Goal: Task Accomplishment & Management: Manage account settings

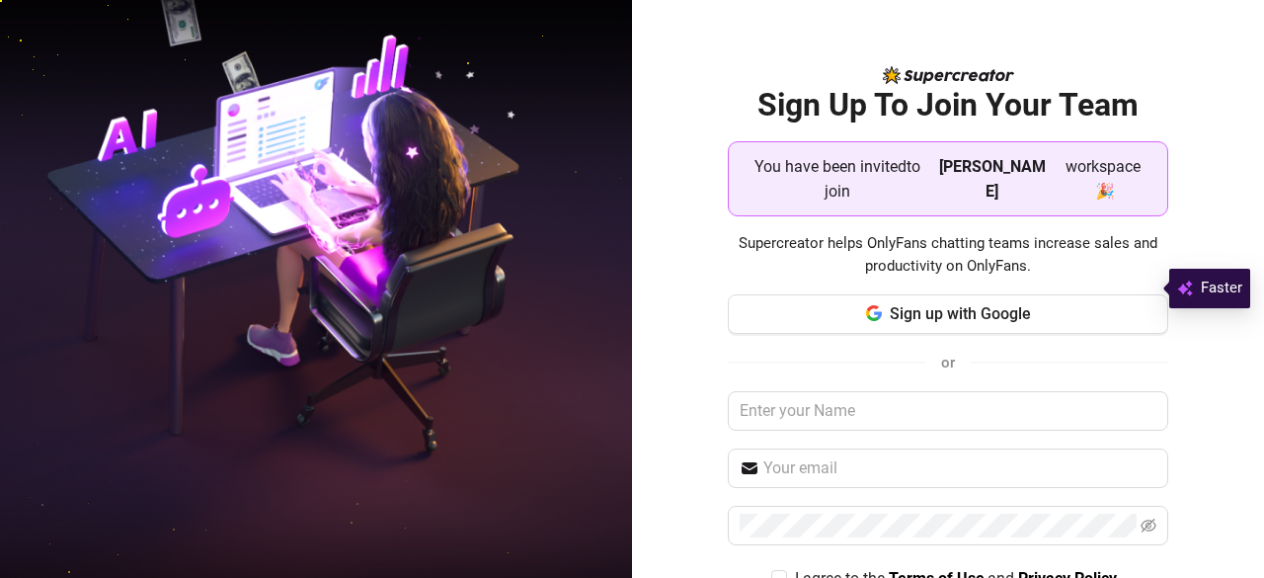
scroll to position [86, 0]
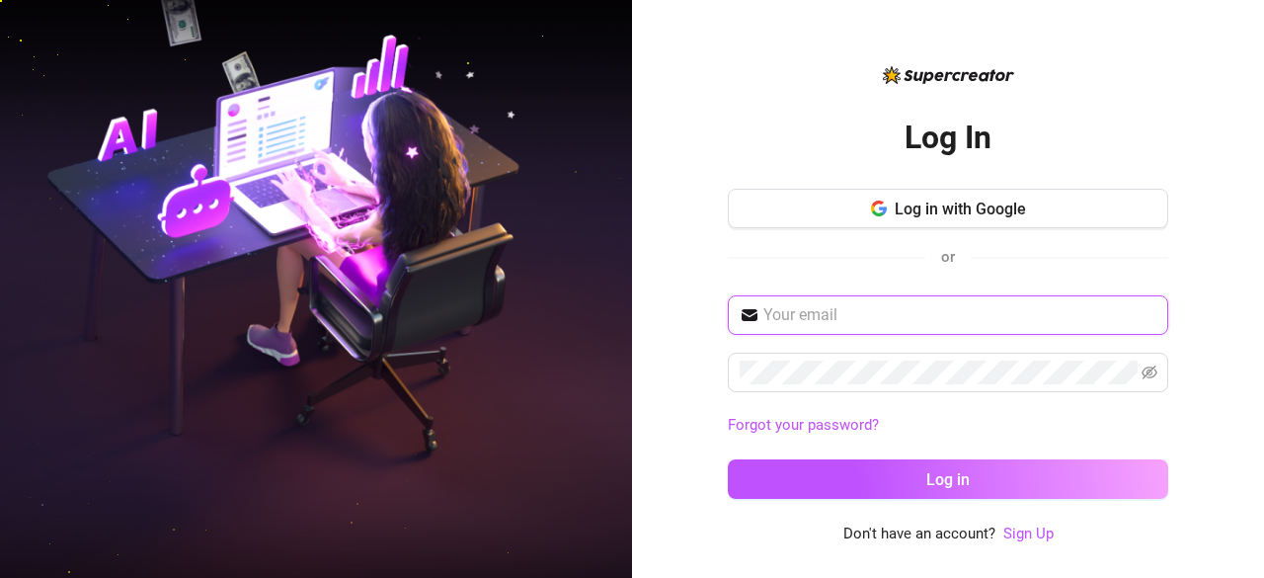
click at [953, 315] on input "text" at bounding box center [960, 315] width 393 height 24
click at [966, 316] on input "text" at bounding box center [960, 315] width 393 height 24
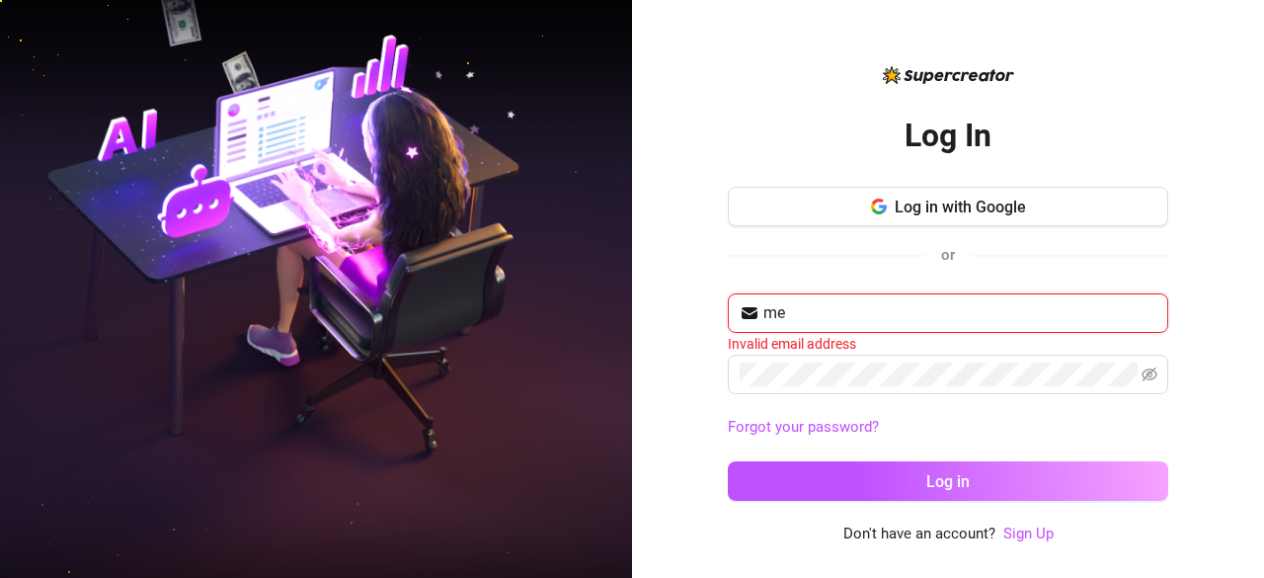
type input "m"
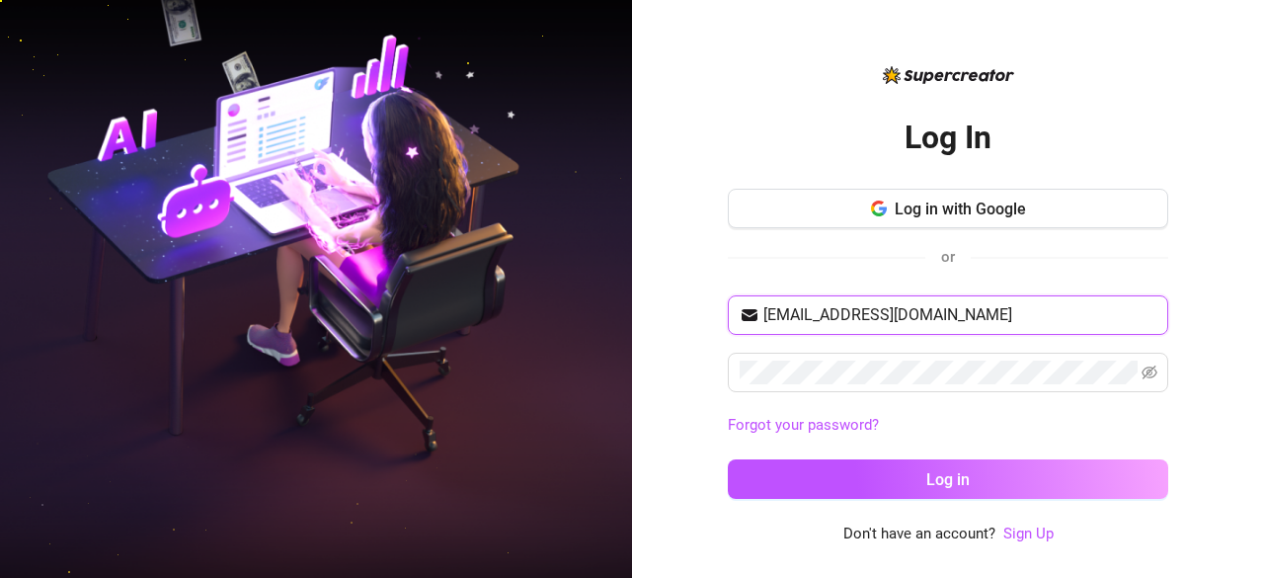
type input "[EMAIL_ADDRESS][DOMAIN_NAME]"
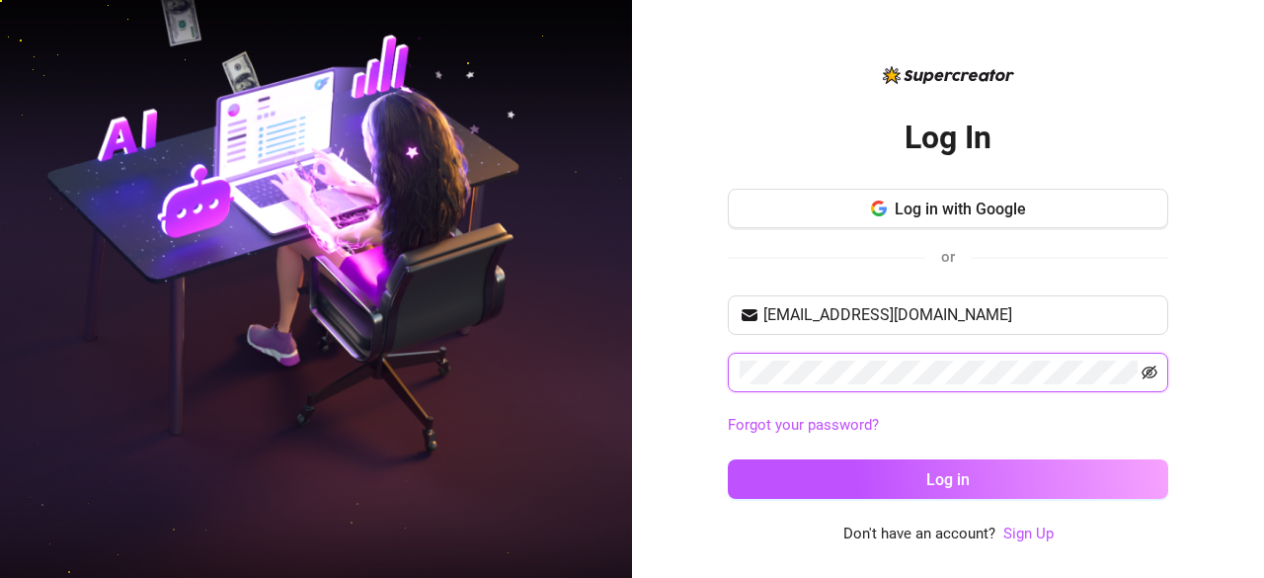
click at [1149, 374] on icon "eye-invisible" at bounding box center [1150, 373] width 4 height 4
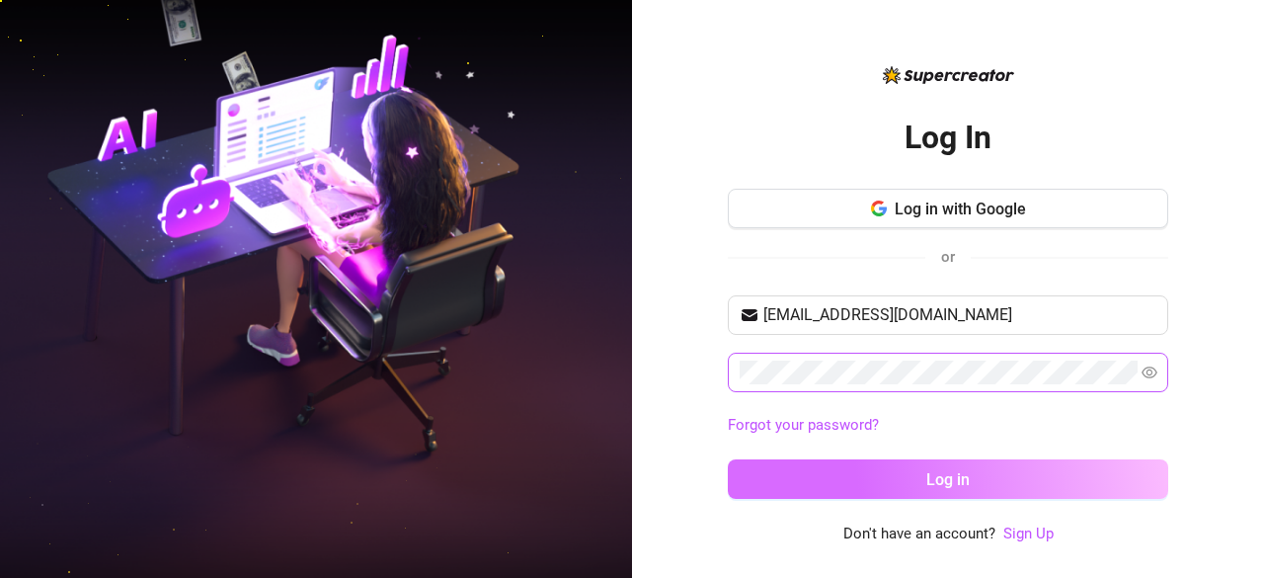
click at [1097, 470] on button "Log in" at bounding box center [948, 479] width 441 height 40
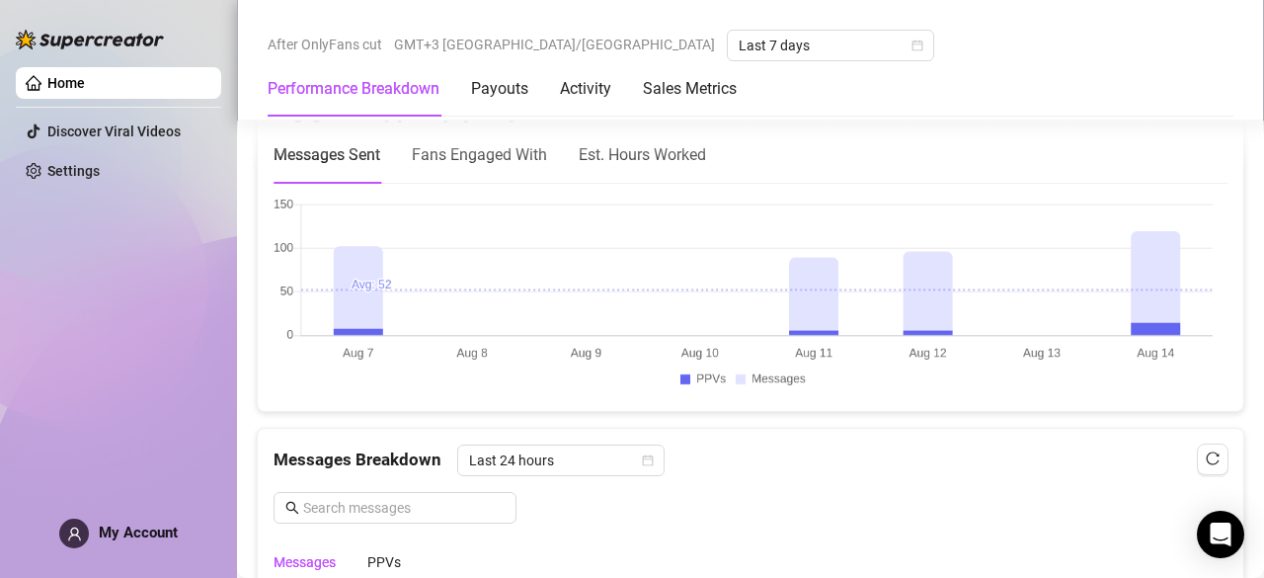
scroll to position [2116, 0]
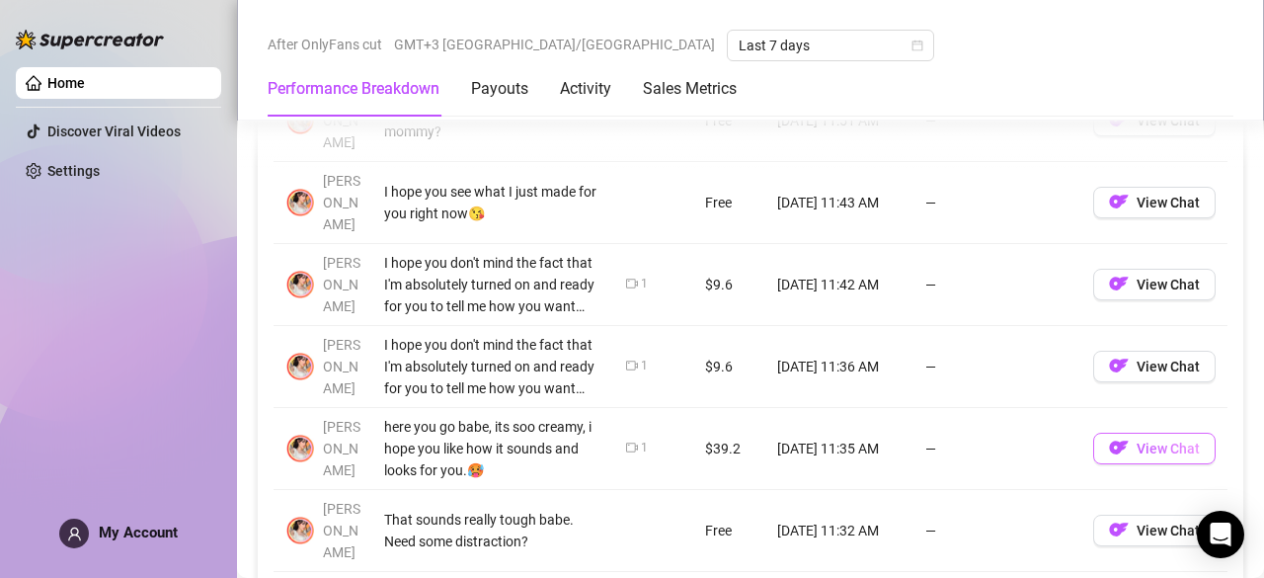
click at [1144, 441] on span "View Chat" at bounding box center [1168, 449] width 63 height 16
click at [116, 535] on span "My Account" at bounding box center [138, 533] width 79 height 18
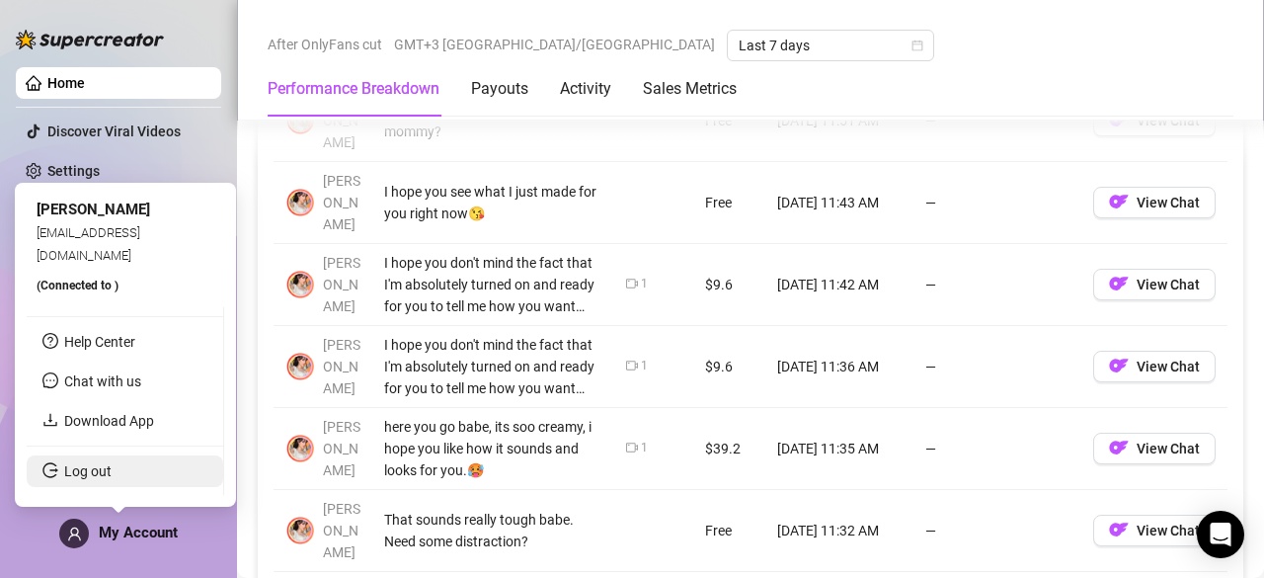
click at [112, 470] on link "Log out" at bounding box center [87, 471] width 47 height 16
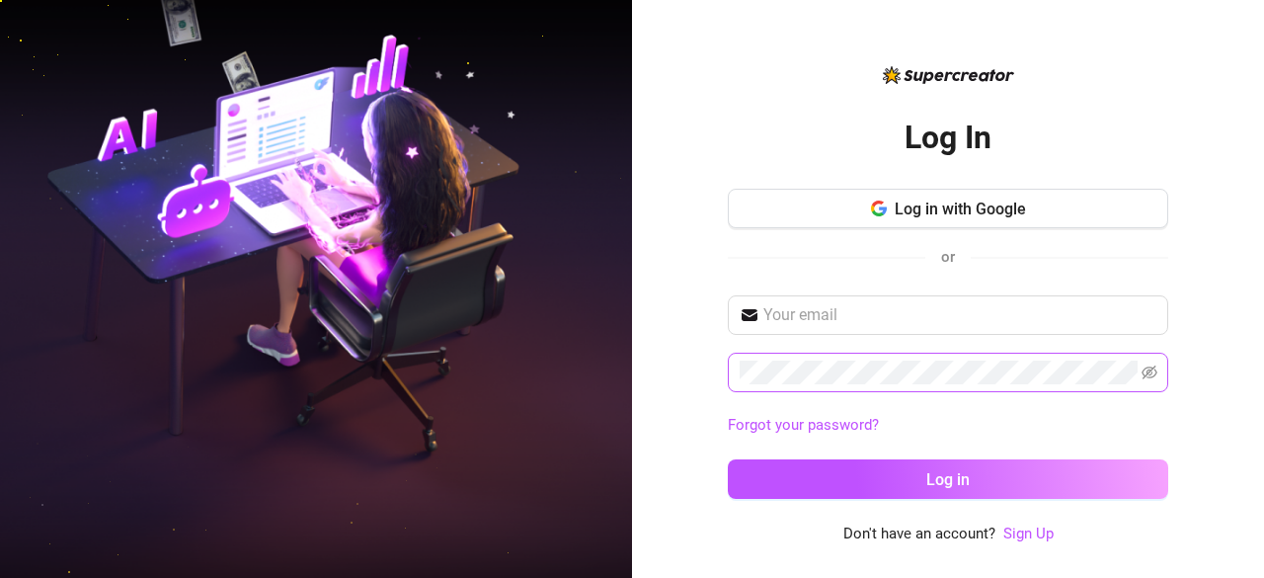
click at [974, 356] on span at bounding box center [948, 373] width 441 height 40
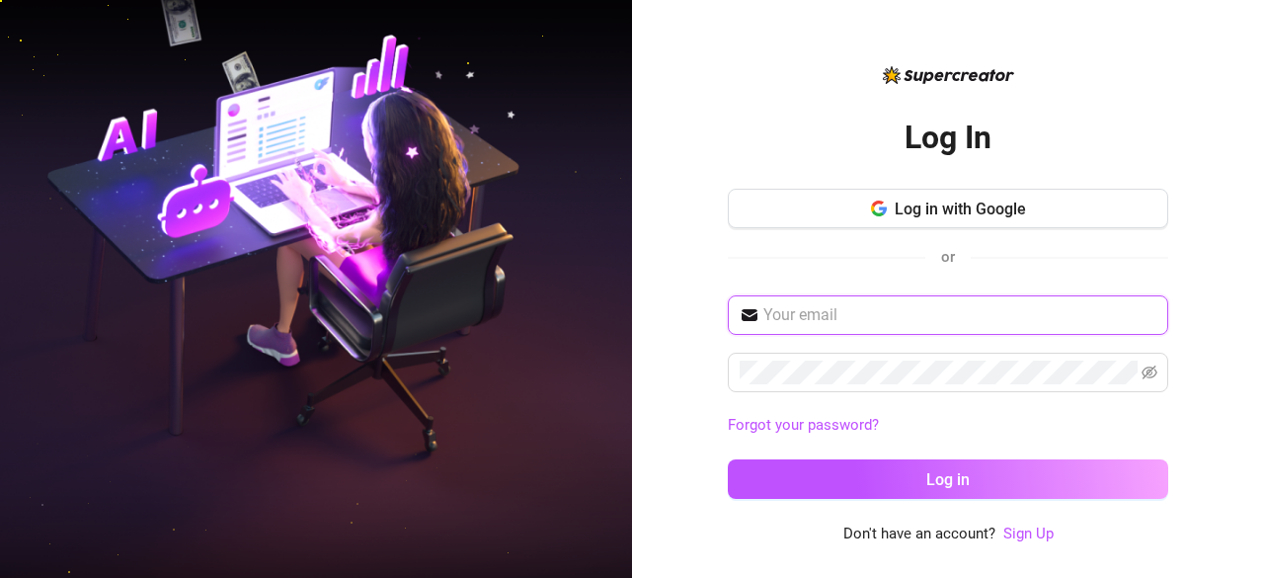
click at [951, 317] on input "text" at bounding box center [960, 315] width 393 height 24
type input "[EMAIL_ADDRESS][DOMAIN_NAME]"
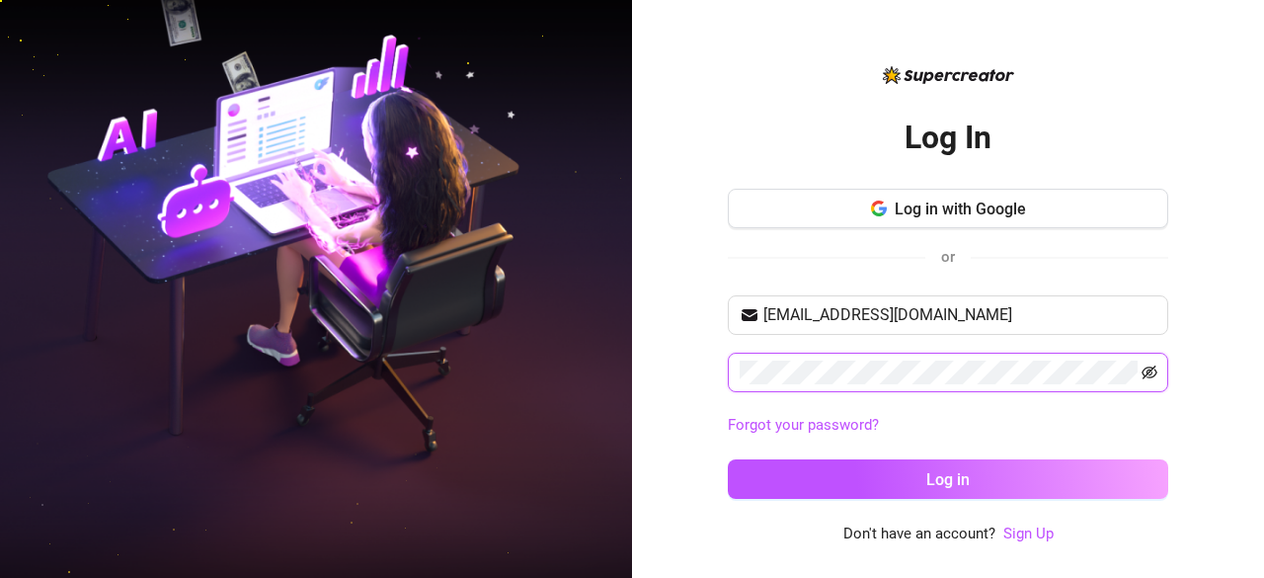
click at [1148, 370] on icon "eye-invisible" at bounding box center [1150, 372] width 16 height 16
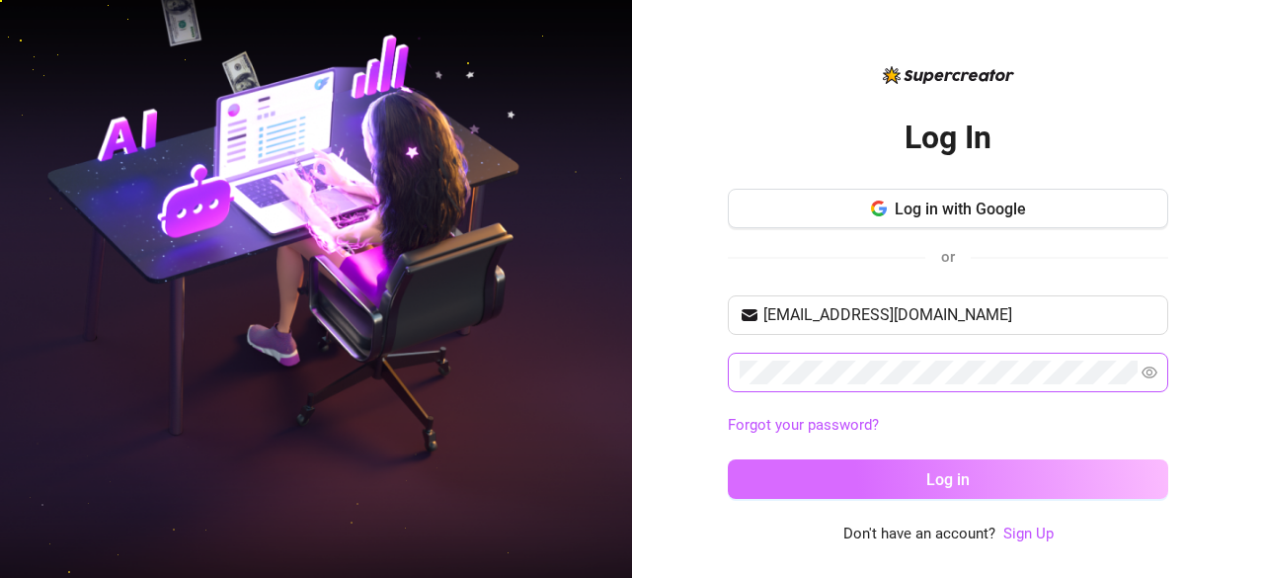
click at [1091, 479] on button "Log in" at bounding box center [948, 479] width 441 height 40
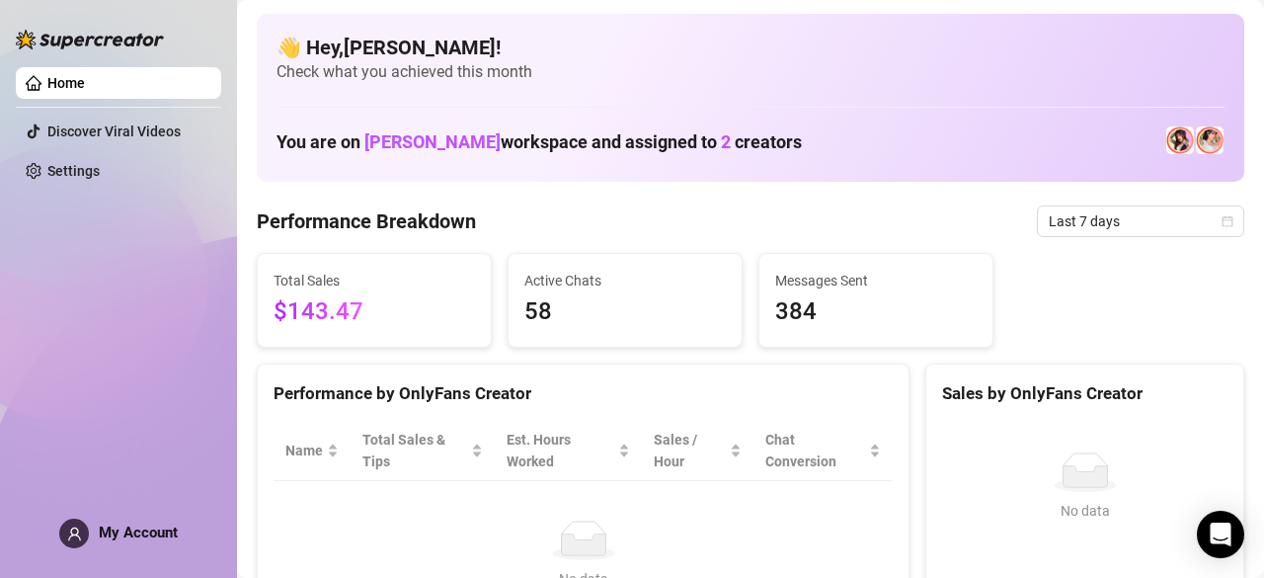
click at [73, 533] on icon "user" at bounding box center [74, 533] width 15 height 15
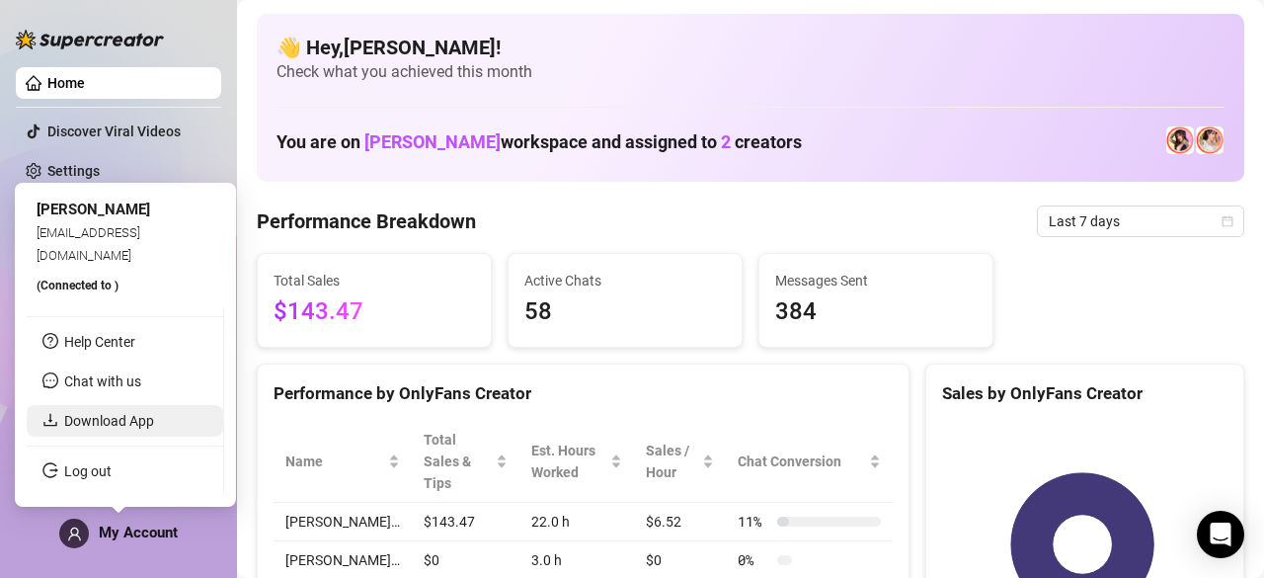
click at [154, 421] on link "Download App" at bounding box center [109, 421] width 90 height 16
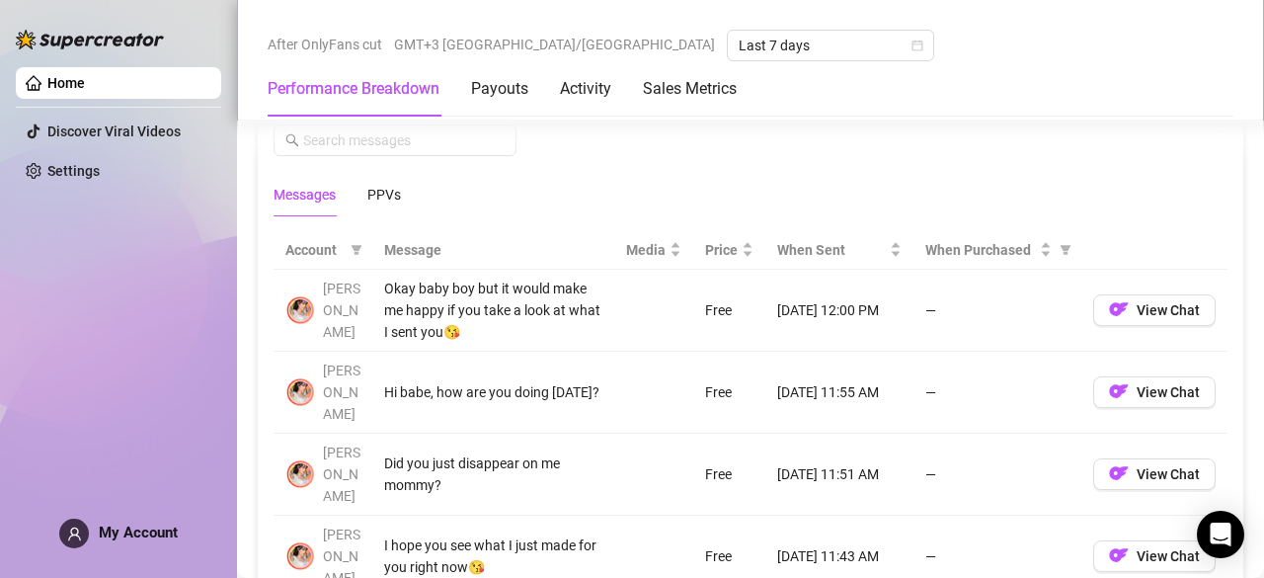
scroll to position [1737, 0]
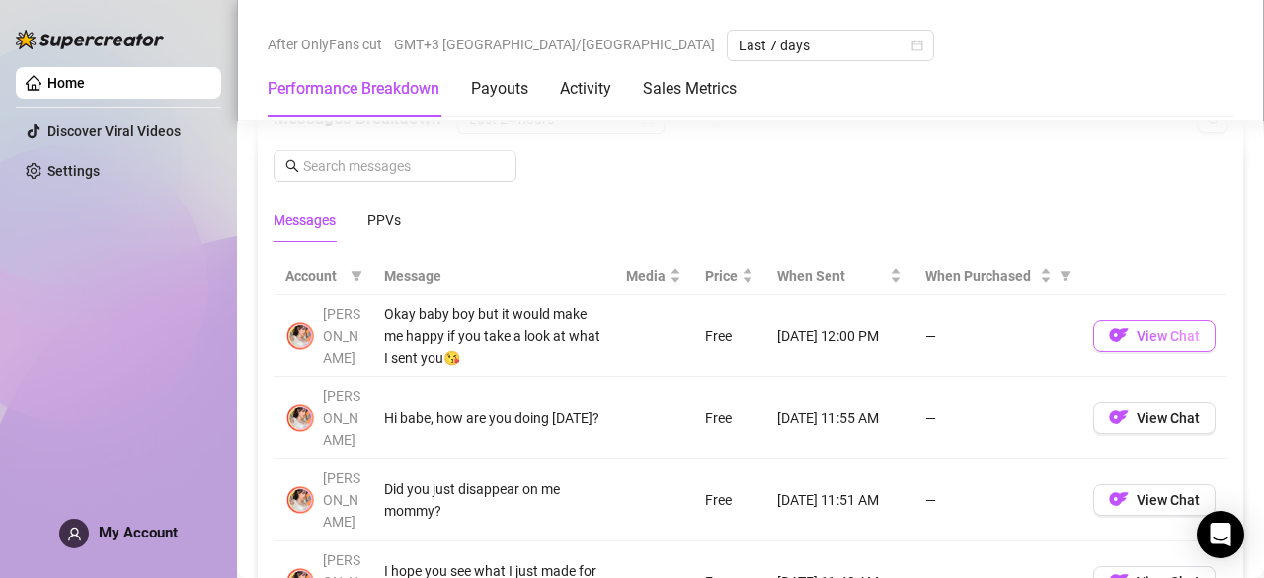
click at [1155, 328] on span "View Chat" at bounding box center [1168, 336] width 63 height 16
click at [452, 303] on div "Okay baby boy but it would make me happy if you take a look at what I sent you😘" at bounding box center [493, 335] width 218 height 65
click at [407, 342] on div "Okay baby boy but it would make me happy if you take a look at what I sent you😘" at bounding box center [493, 335] width 218 height 65
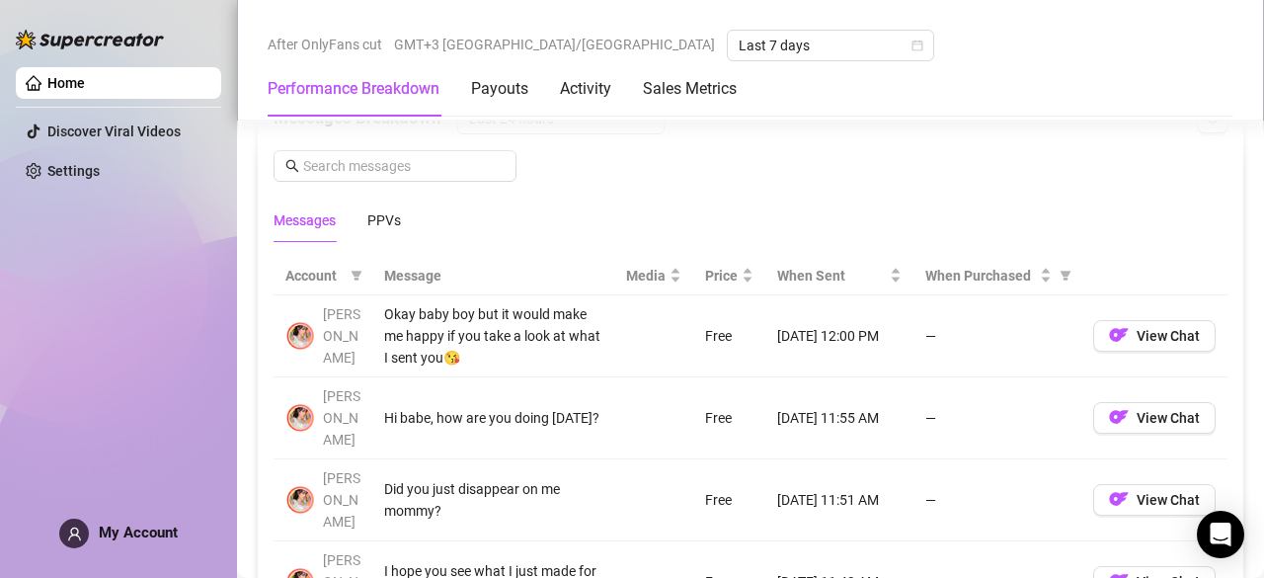
click at [542, 560] on div "I hope you see what I just made for you right now😘" at bounding box center [493, 581] width 218 height 43
click at [1144, 410] on span "View Chat" at bounding box center [1168, 418] width 63 height 16
